Goal: Information Seeking & Learning: Learn about a topic

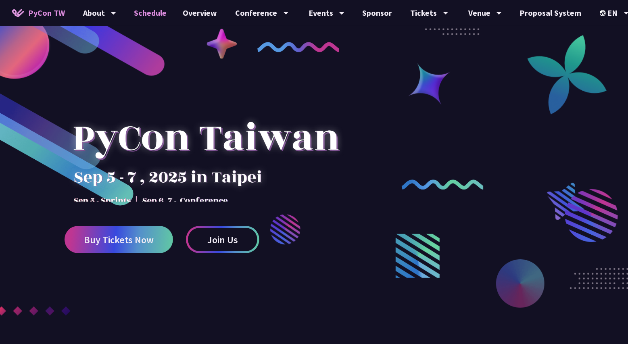
click at [150, 10] on link "Schedule" at bounding box center [150, 13] width 49 height 26
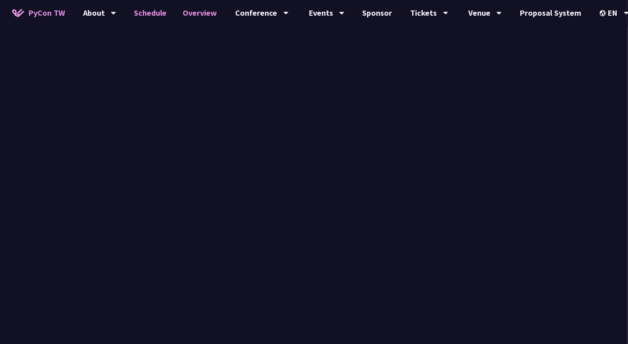
click at [198, 13] on link "Overview" at bounding box center [200, 13] width 50 height 26
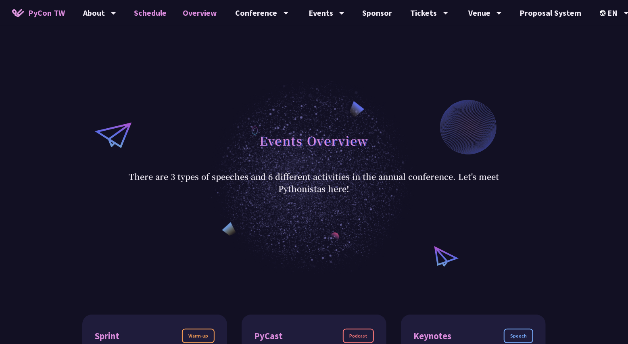
click at [162, 12] on link "Schedule" at bounding box center [150, 13] width 49 height 26
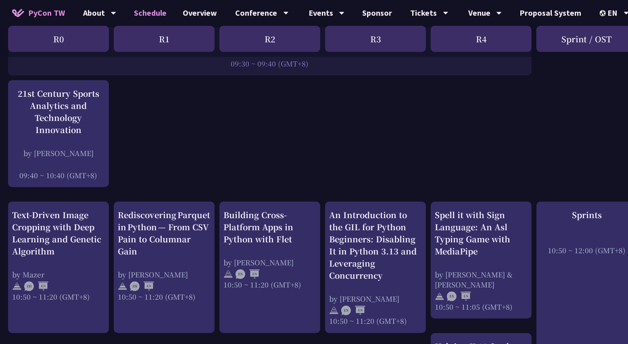
scroll to position [195, 0]
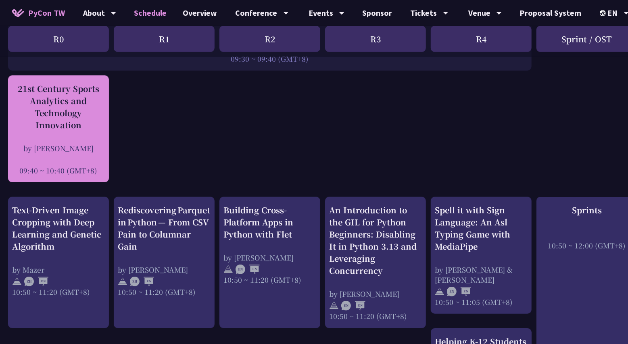
click at [44, 108] on div "21st Century Sports Analytics and Technology Innovation" at bounding box center [58, 107] width 93 height 48
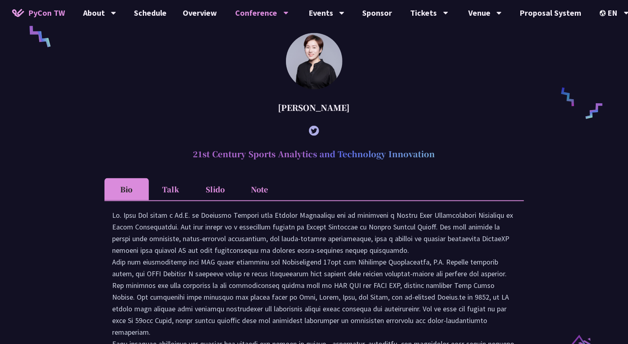
scroll to position [599, 0]
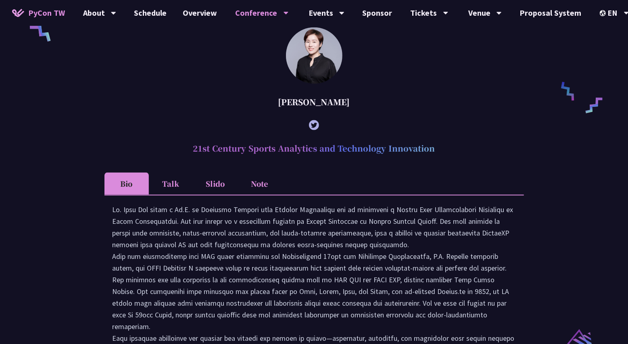
click at [204, 195] on li "Slido" at bounding box center [215, 184] width 44 height 22
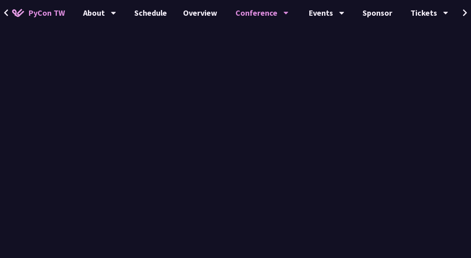
scroll to position [903, 0]
click at [384, 181] on div "[PERSON_NAME] (tiangolo) Behind the scenes of FastAPI and friends for developer…" at bounding box center [235, 9] width 471 height 1373
click at [377, 158] on div at bounding box center [235, 68] width 285 height 340
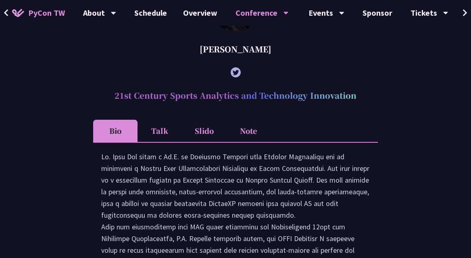
scroll to position [662, 0]
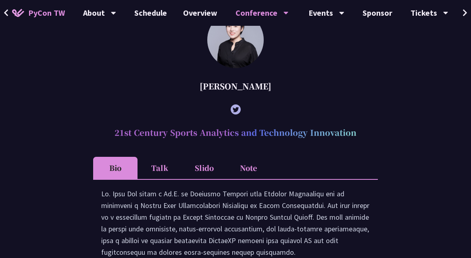
click at [210, 170] on li "Slido" at bounding box center [204, 168] width 44 height 22
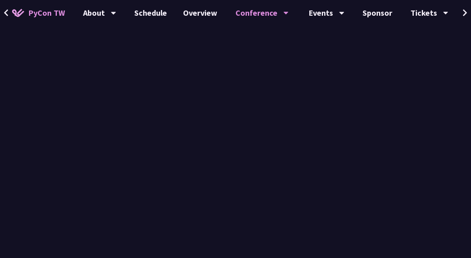
scroll to position [779, 0]
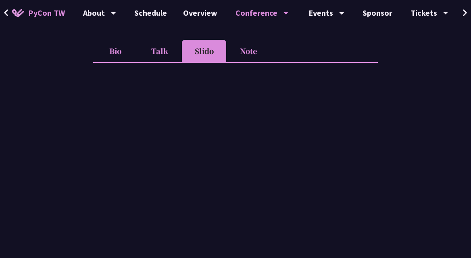
click at [82, 52] on div "[PERSON_NAME] (tiangolo) Behind the scenes of FastAPI and friends for developer…" at bounding box center [235, 133] width 471 height 1373
click at [173, 50] on li "Talk" at bounding box center [160, 51] width 44 height 22
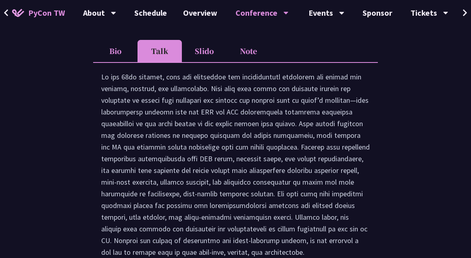
click at [202, 50] on li "Slido" at bounding box center [204, 51] width 44 height 22
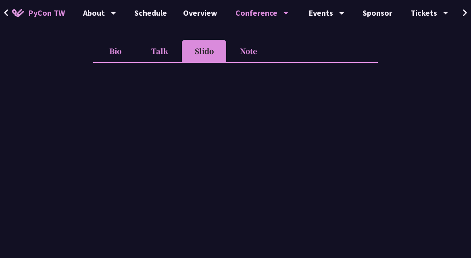
click at [396, 119] on div "[PERSON_NAME] (tiangolo) Behind the scenes of FastAPI and friends for developer…" at bounding box center [235, 133] width 471 height 1373
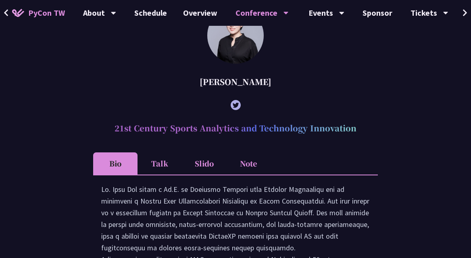
scroll to position [676, 0]
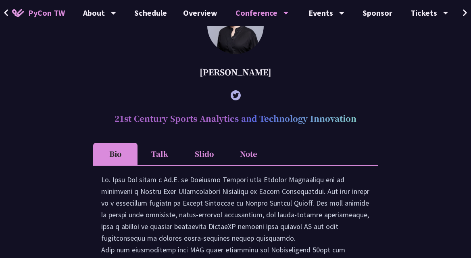
click at [195, 148] on li "Slido" at bounding box center [204, 154] width 44 height 22
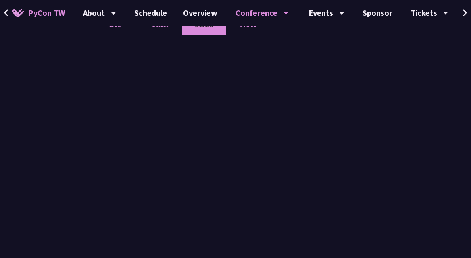
scroll to position [987, 0]
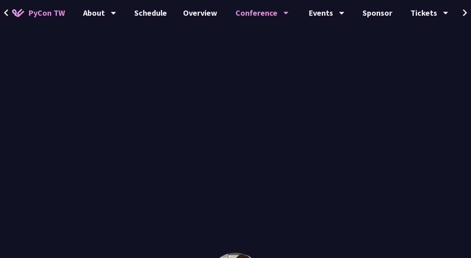
click at [376, 73] on div at bounding box center [235, 24] width 285 height 340
click at [373, 106] on div at bounding box center [235, 117] width 285 height 340
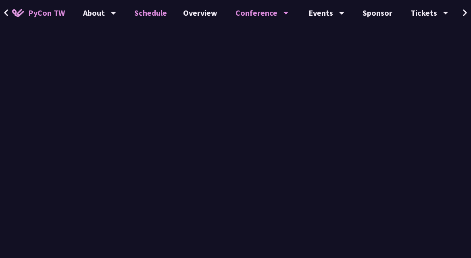
click at [154, 11] on link "Schedule" at bounding box center [150, 13] width 49 height 26
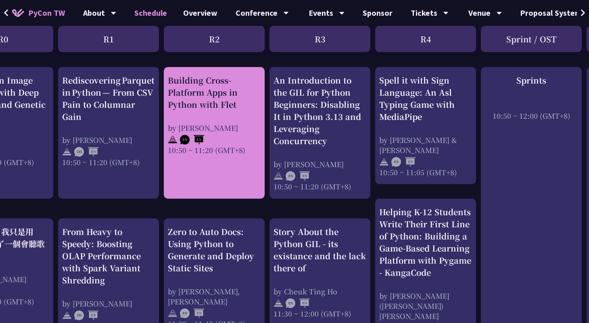
scroll to position [325, 0]
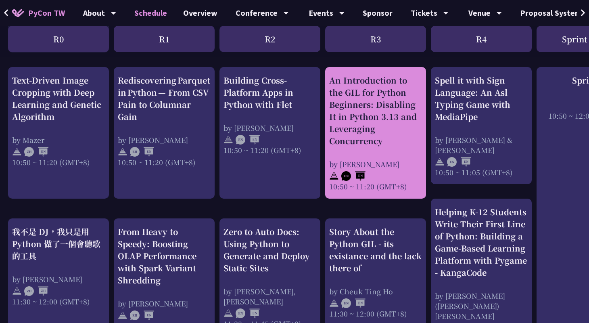
click at [344, 150] on div "An Introduction to the GIL for Python Beginners: Disabling It in Python 3.13 an…" at bounding box center [375, 132] width 93 height 117
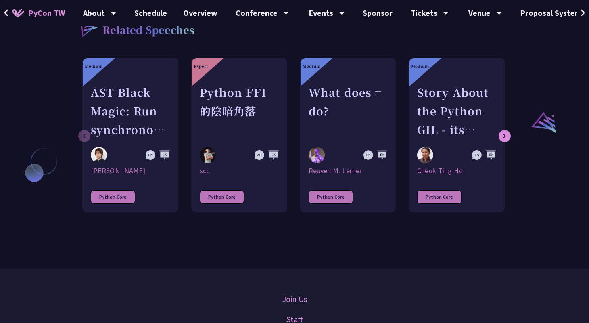
scroll to position [603, 0]
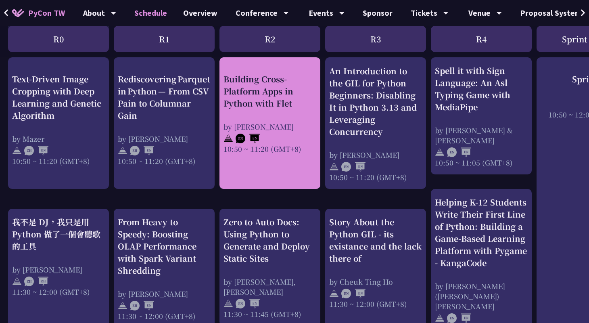
scroll to position [337, 0]
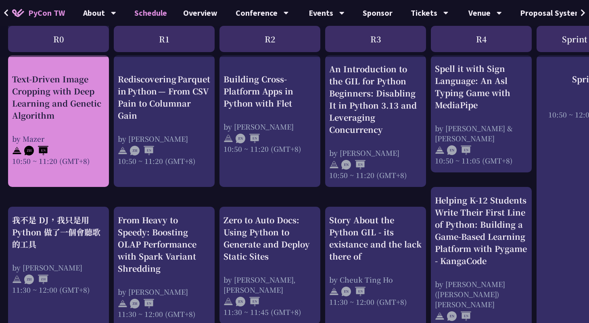
click at [63, 111] on div "Text-Driven Image Cropping with Deep Learning and Genetic Algorithm" at bounding box center [58, 97] width 93 height 48
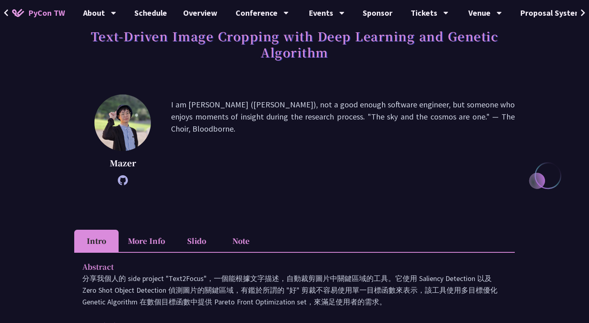
scroll to position [60, 0]
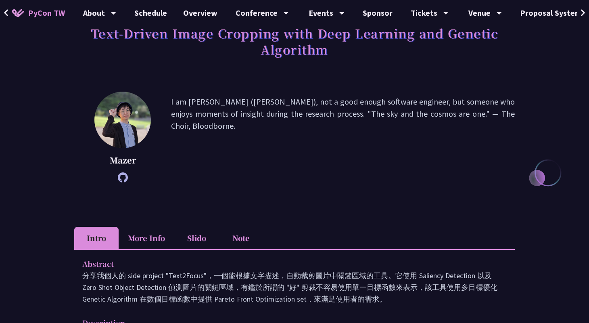
scroll to position [337, 0]
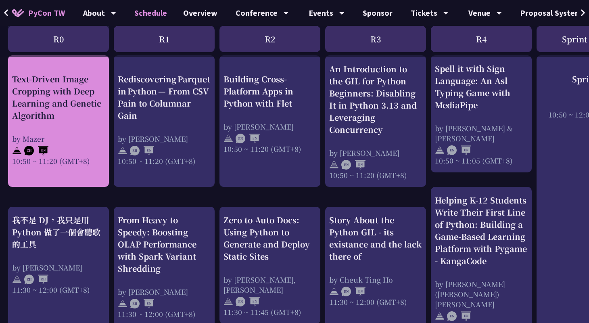
click at [75, 106] on div "Text-Driven Image Cropping with Deep Learning and Genetic Algorithm" at bounding box center [58, 97] width 93 height 48
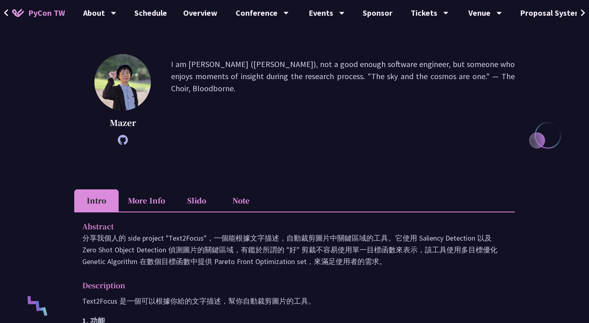
scroll to position [9, 0]
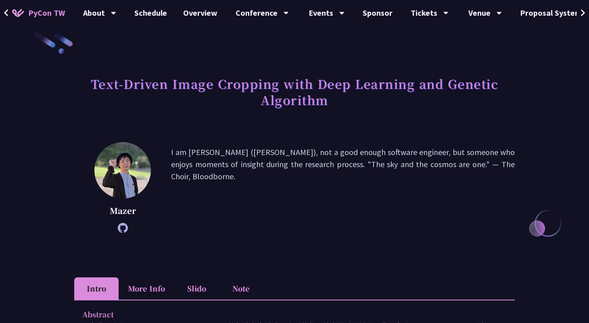
click at [151, 258] on li "More Info" at bounding box center [147, 288] width 56 height 22
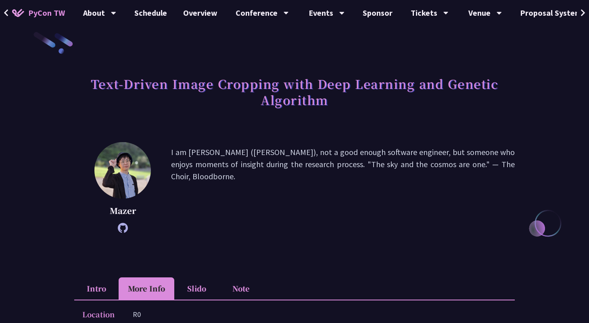
click at [191, 258] on li "Slido" at bounding box center [196, 288] width 44 height 22
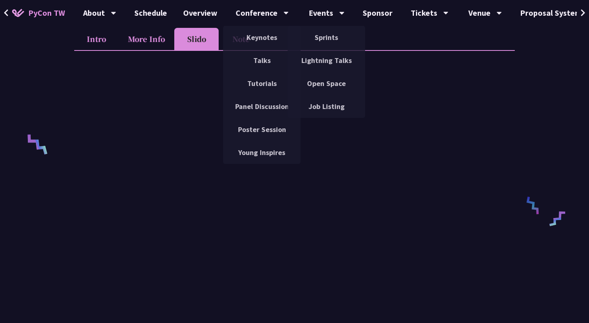
scroll to position [0, 0]
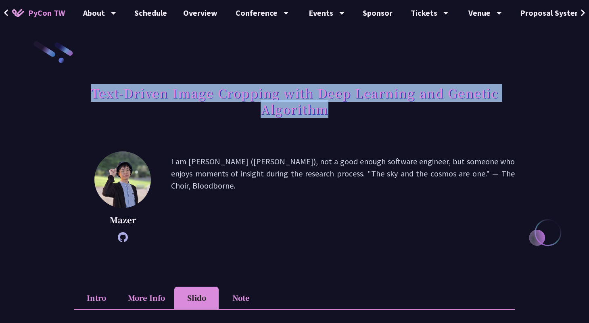
drag, startPoint x: 86, startPoint y: 89, endPoint x: 382, endPoint y: 112, distance: 296.9
click at [382, 112] on h1 "Text-Driven Image Cropping with Deep Learning and Genetic Algorithm" at bounding box center [294, 101] width 440 height 40
copy h1 "Text-Driven Image Cropping with Deep Learning and Genetic Algorithm"
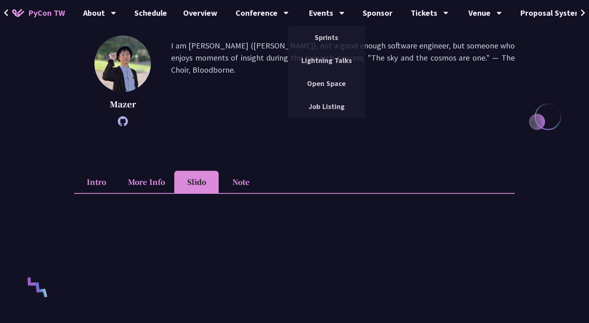
scroll to position [206, 0]
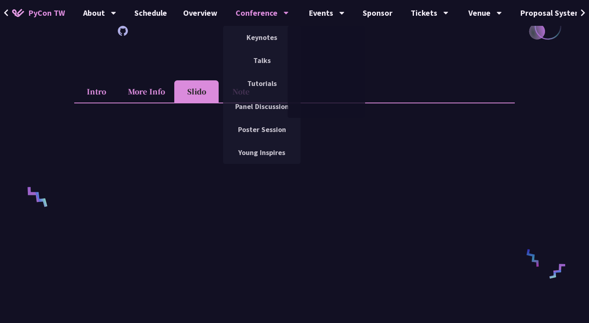
copy h1 "Text-Driven Image Cropping with Deep Learning and Genetic Algorithm"
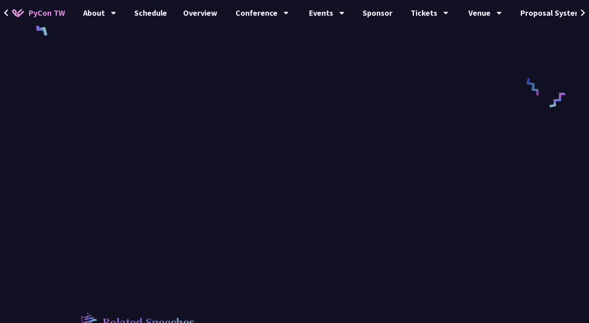
scroll to position [344, 0]
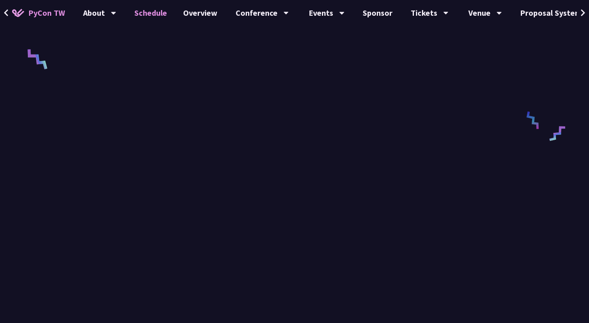
click at [150, 8] on link "Schedule" at bounding box center [150, 13] width 49 height 26
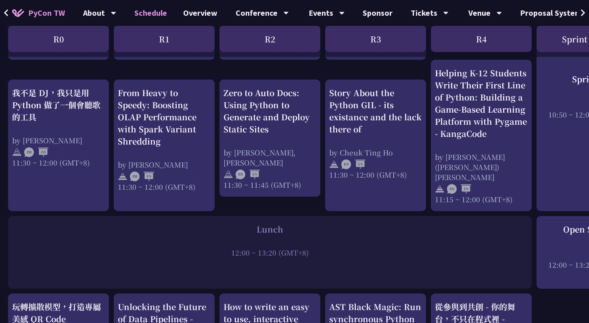
scroll to position [463, 0]
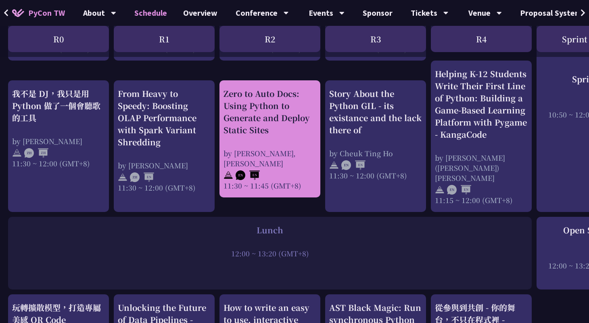
click at [263, 115] on div "Zero to Auto Docs: Using Python to Generate and Deploy Static Sites" at bounding box center [269, 112] width 93 height 48
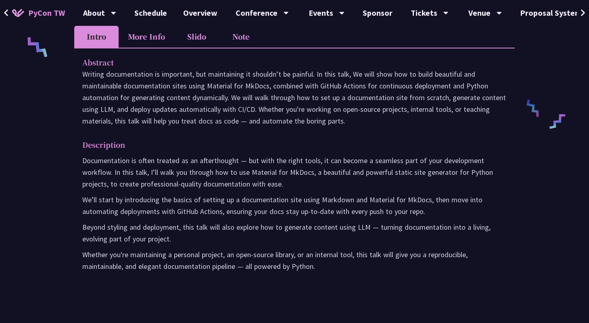
scroll to position [259, 0]
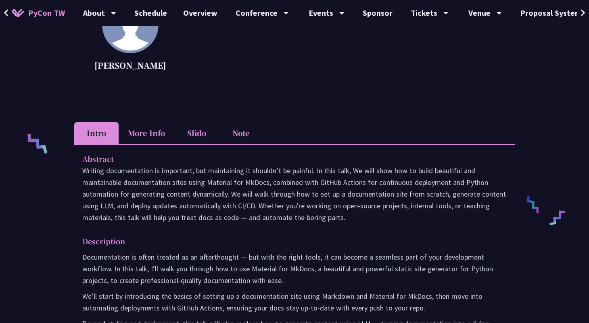
click at [139, 129] on li "More Info" at bounding box center [147, 133] width 56 height 22
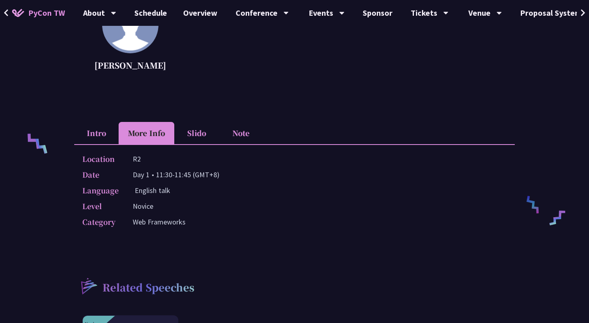
click at [90, 134] on li "Intro" at bounding box center [96, 133] width 44 height 22
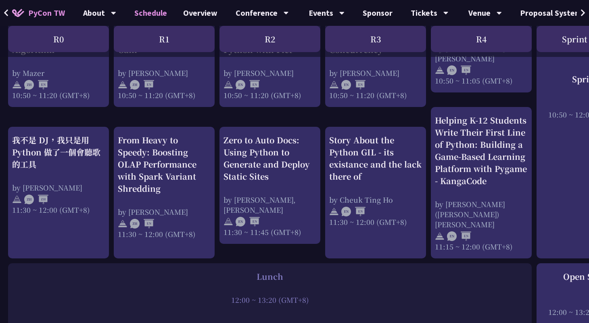
scroll to position [399, 0]
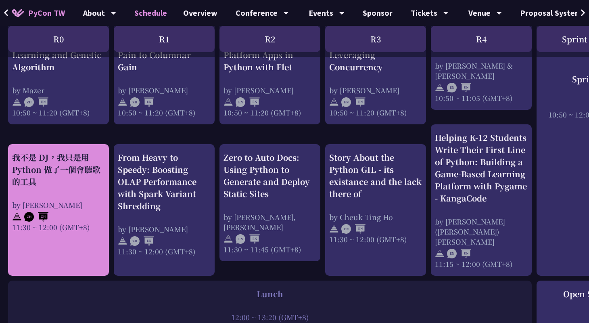
click at [73, 164] on div "我不是 DJ，我只是用 Python 做了一個會聽歌的工具" at bounding box center [58, 169] width 93 height 36
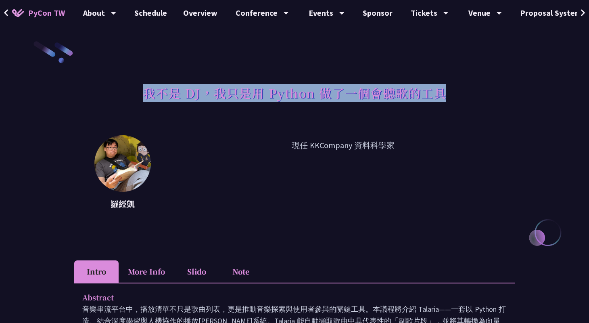
drag, startPoint x: 139, startPoint y: 90, endPoint x: 461, endPoint y: 90, distance: 322.2
click at [461, 90] on div "我不是 DJ，我只是用 Python 做了一個會聽歌的工具" at bounding box center [294, 102] width 440 height 42
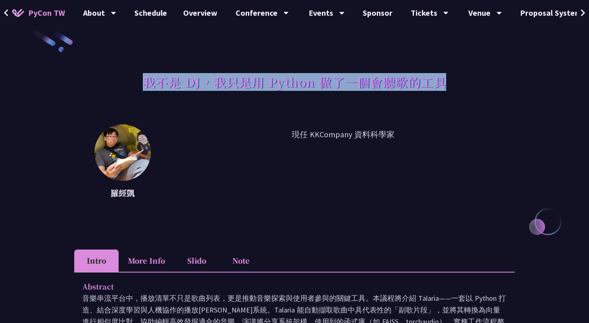
scroll to position [11, 0]
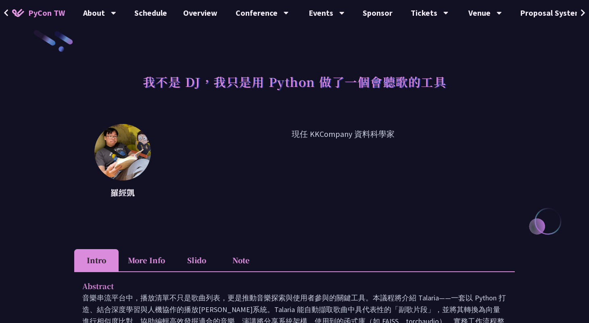
click at [177, 82] on h1 "我不是 DJ，我只是用 Python 做了一個會聽歌的工具" at bounding box center [295, 81] width 304 height 24
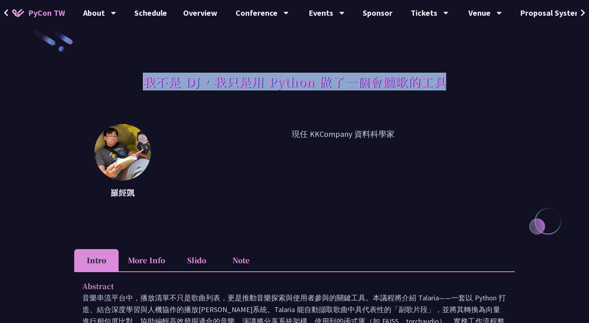
drag, startPoint x: 146, startPoint y: 80, endPoint x: 471, endPoint y: 80, distance: 325.0
click at [471, 80] on div "我不是 DJ，我只是用 Python 做了一個會聽歌的工具" at bounding box center [294, 90] width 440 height 42
copy h1 "我不是 DJ，我只是用 Python 做了一個會聽歌的工具"
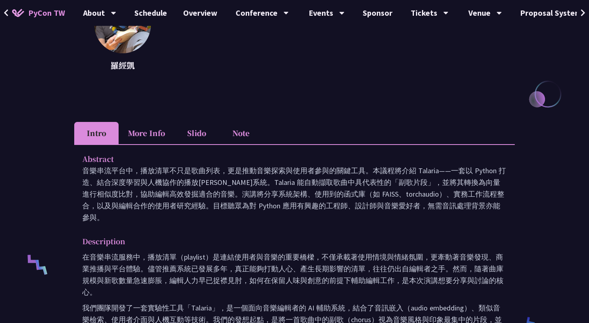
scroll to position [140, 0]
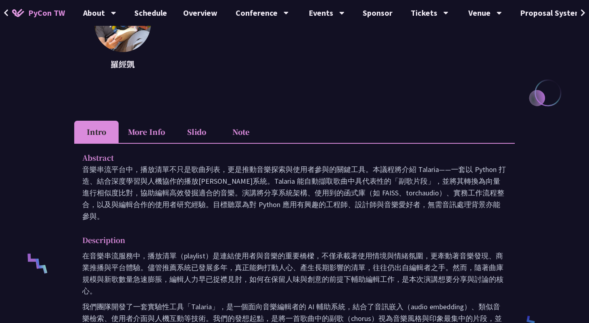
click at [189, 129] on li "Slido" at bounding box center [196, 132] width 44 height 22
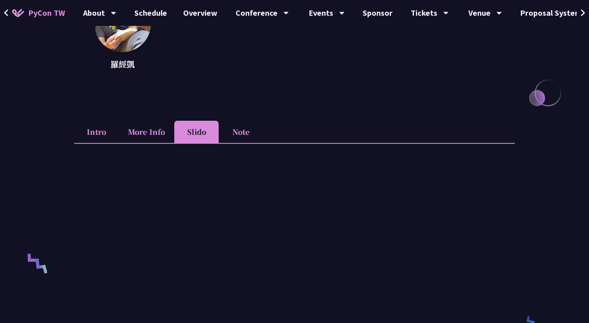
click at [93, 132] on li "Intro" at bounding box center [96, 132] width 44 height 22
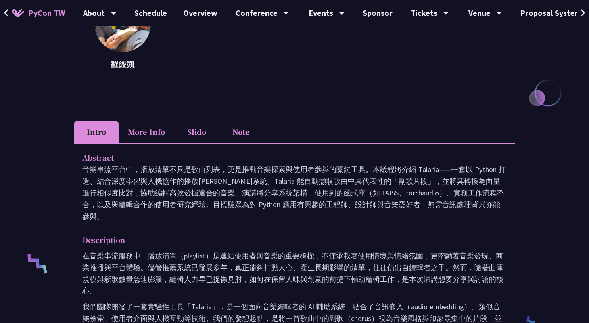
click at [192, 135] on li "Slido" at bounding box center [196, 132] width 44 height 22
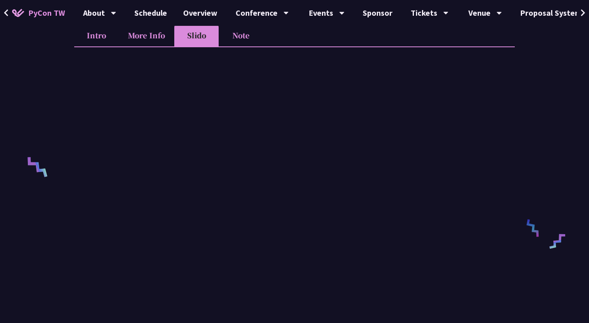
scroll to position [244, 0]
